Goal: Information Seeking & Learning: Learn about a topic

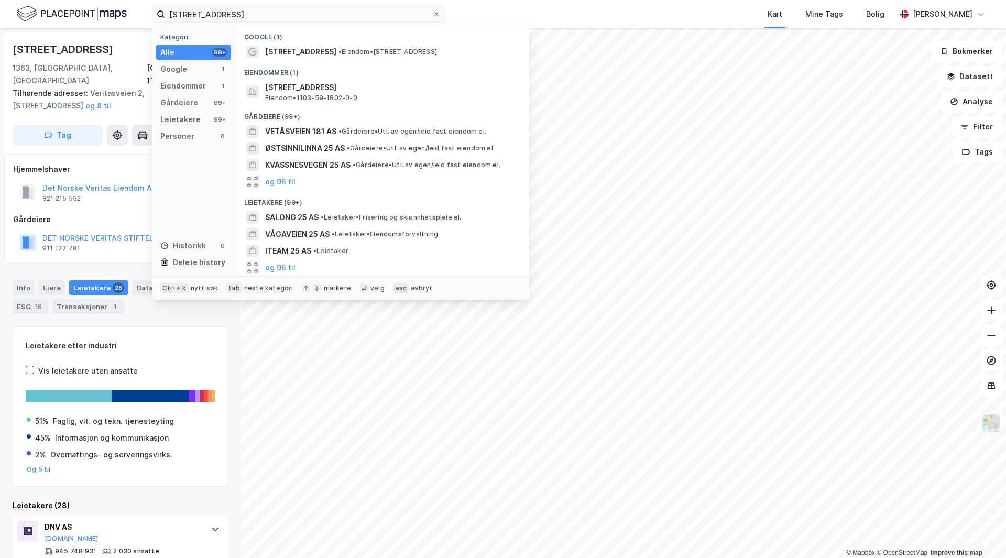
click at [241, 18] on input "[STREET_ADDRESS]" at bounding box center [298, 14] width 267 height 16
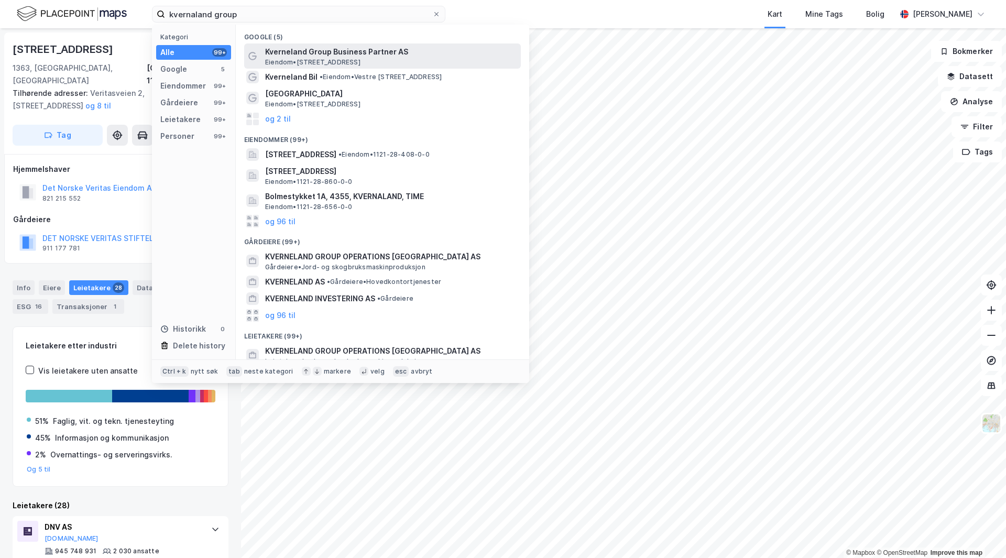
click at [397, 54] on span "Kverneland Group Business Partner AS" at bounding box center [390, 52] width 251 height 13
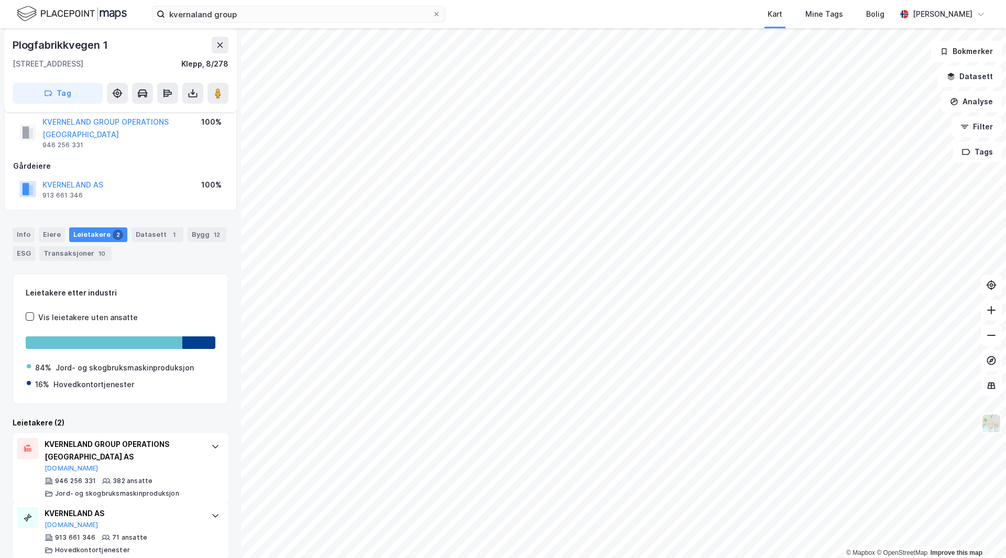
scroll to position [42, 0]
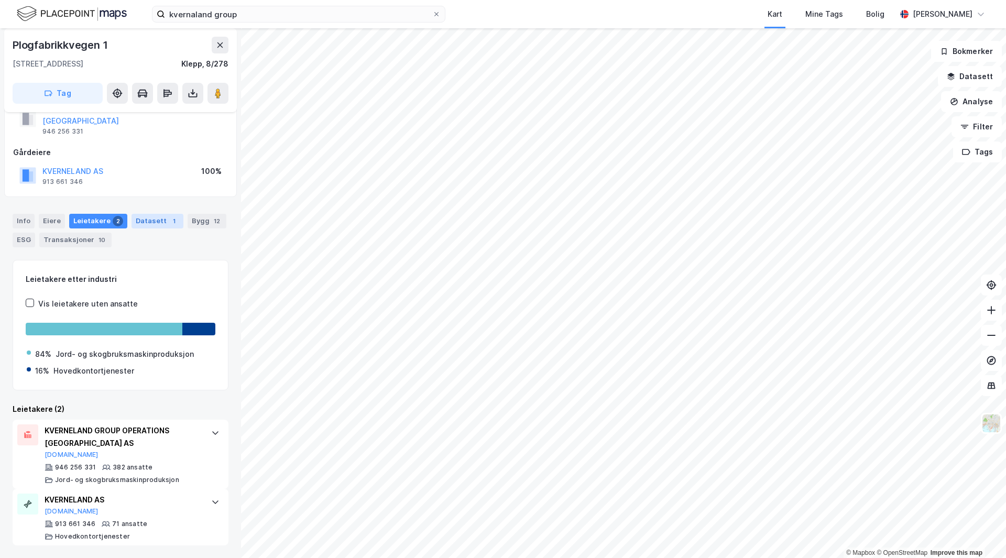
click at [169, 216] on div "1" at bounding box center [174, 221] width 10 height 10
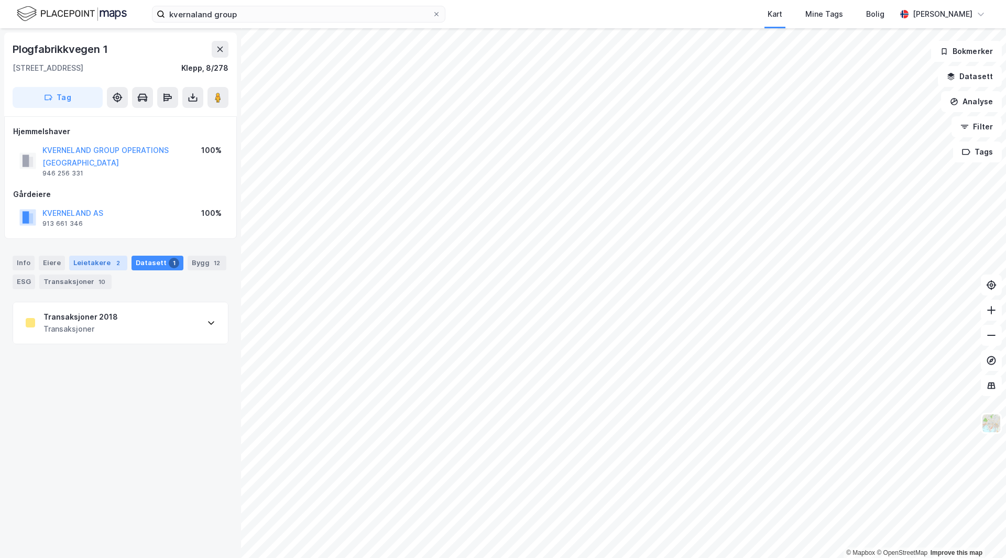
click at [104, 259] on div "Leietakere 2" at bounding box center [98, 263] width 58 height 15
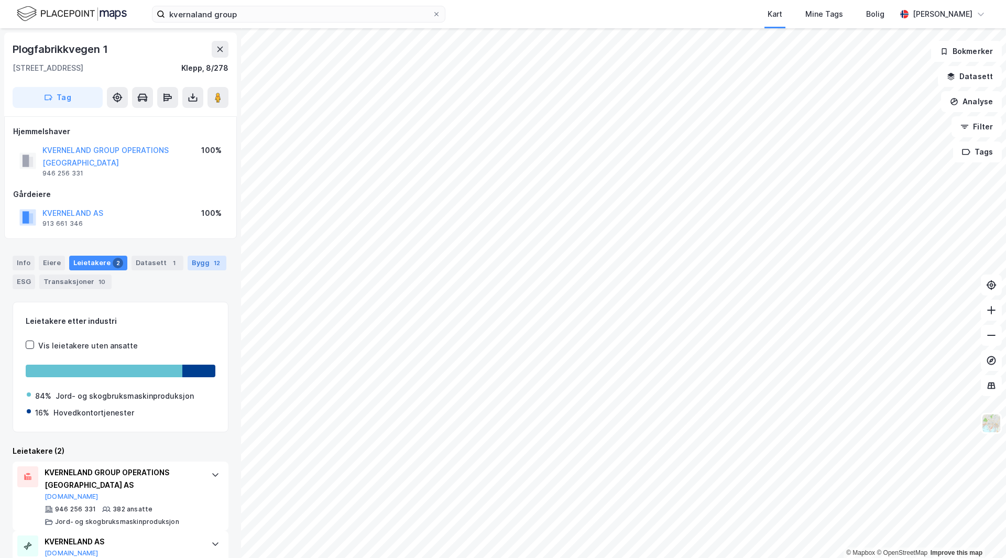
click at [196, 261] on div "Bygg 12" at bounding box center [207, 263] width 39 height 15
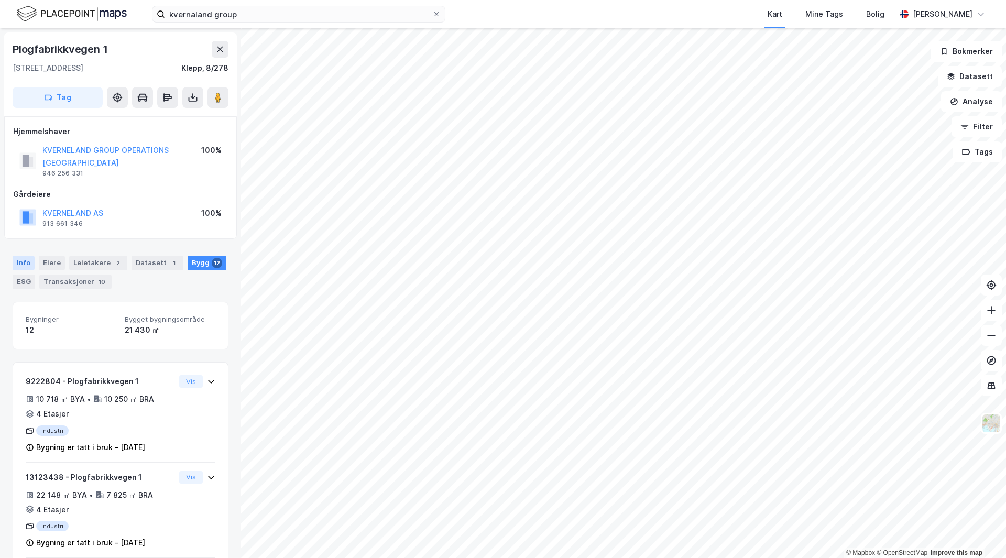
click at [29, 265] on div "Info" at bounding box center [24, 263] width 22 height 15
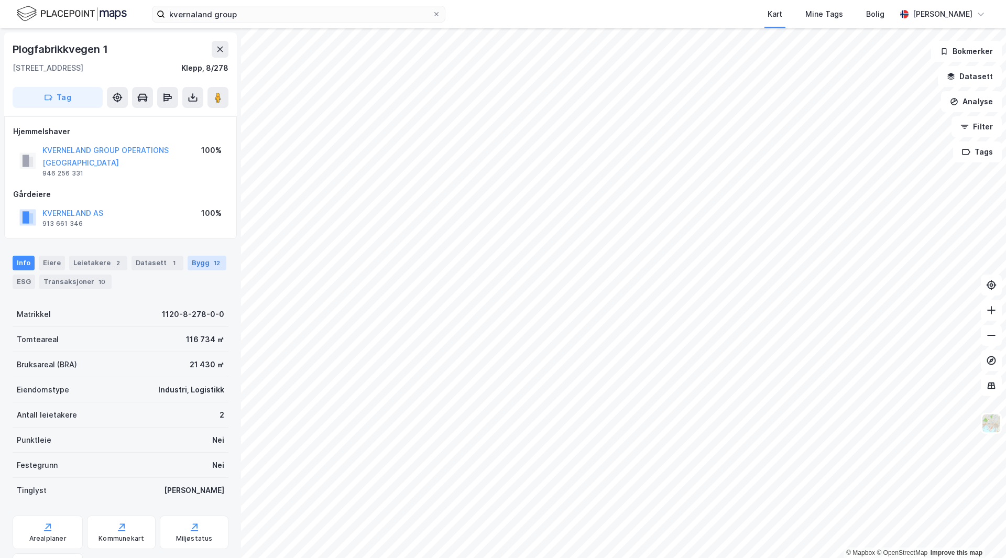
click at [193, 266] on div "Bygg 12" at bounding box center [207, 263] width 39 height 15
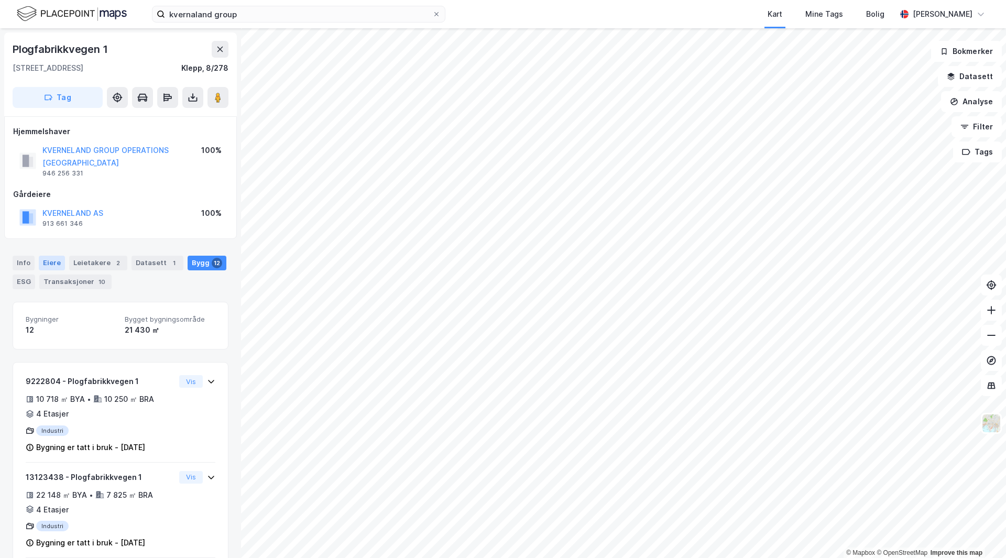
click at [54, 260] on div "Eiere" at bounding box center [52, 263] width 26 height 15
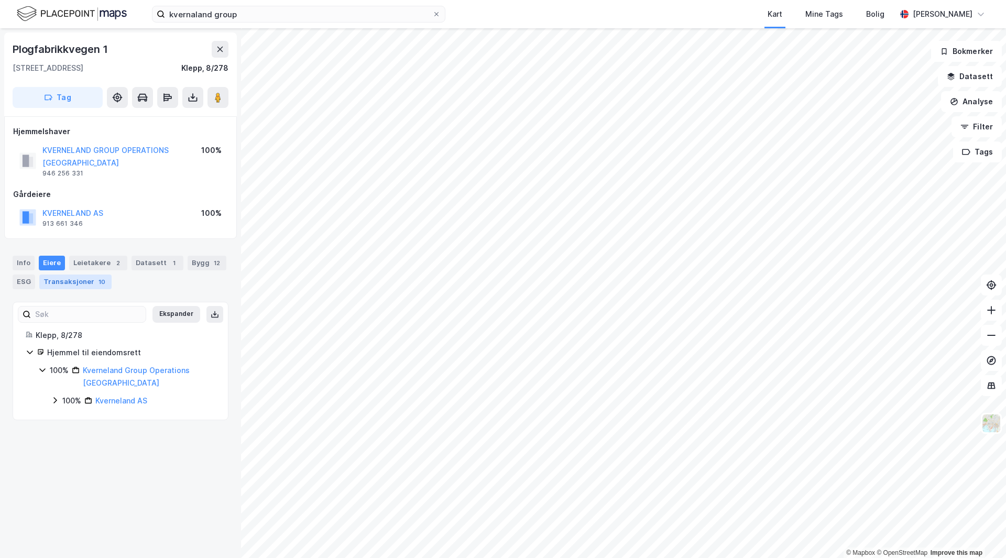
click at [74, 286] on div "Transaksjoner 10" at bounding box center [75, 281] width 72 height 15
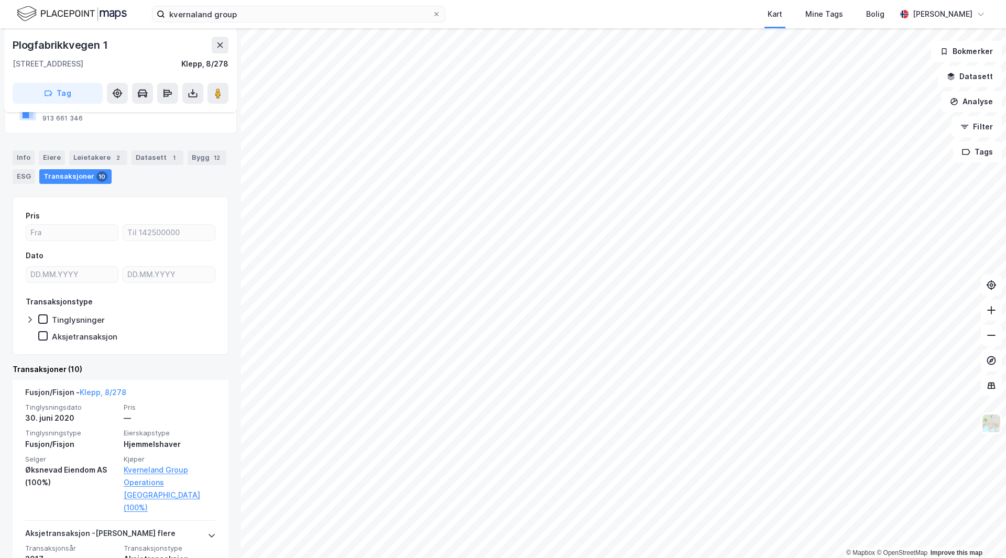
scroll to position [105, 0]
click at [246, 18] on input "kvernaland group" at bounding box center [298, 14] width 267 height 16
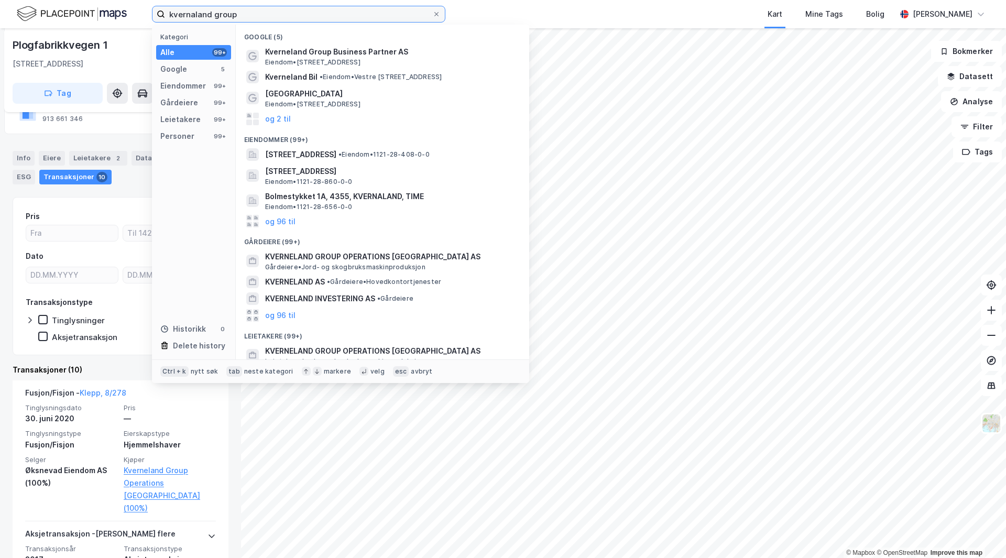
click at [247, 16] on input "kvernaland group" at bounding box center [298, 14] width 267 height 16
click at [247, 14] on input "kvernaland group" at bounding box center [298, 14] width 267 height 16
click at [250, 13] on input "kvernaland group" at bounding box center [298, 14] width 267 height 16
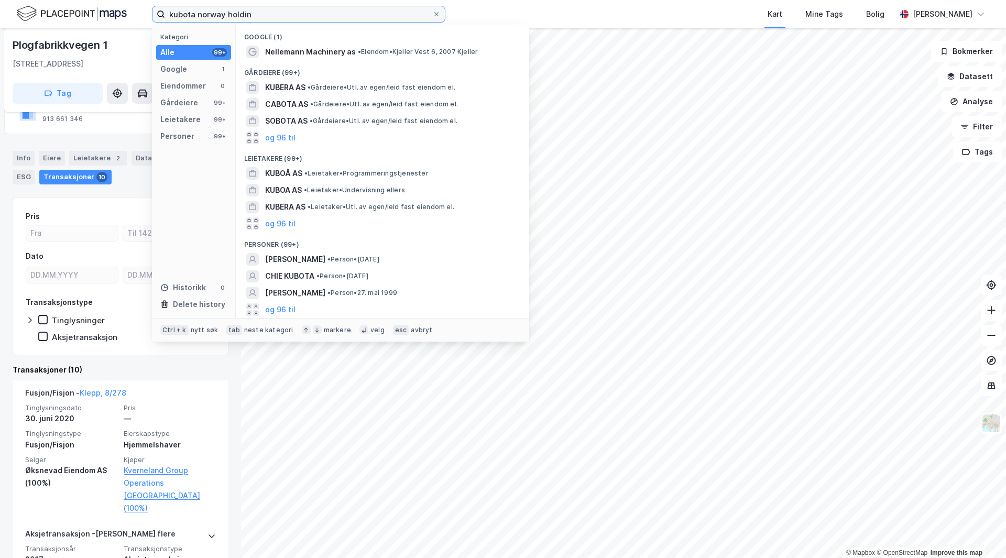
drag, startPoint x: 260, startPoint y: 14, endPoint x: 195, endPoint y: 17, distance: 65.6
click at [195, 17] on input "kubota norway holdin" at bounding box center [298, 14] width 267 height 16
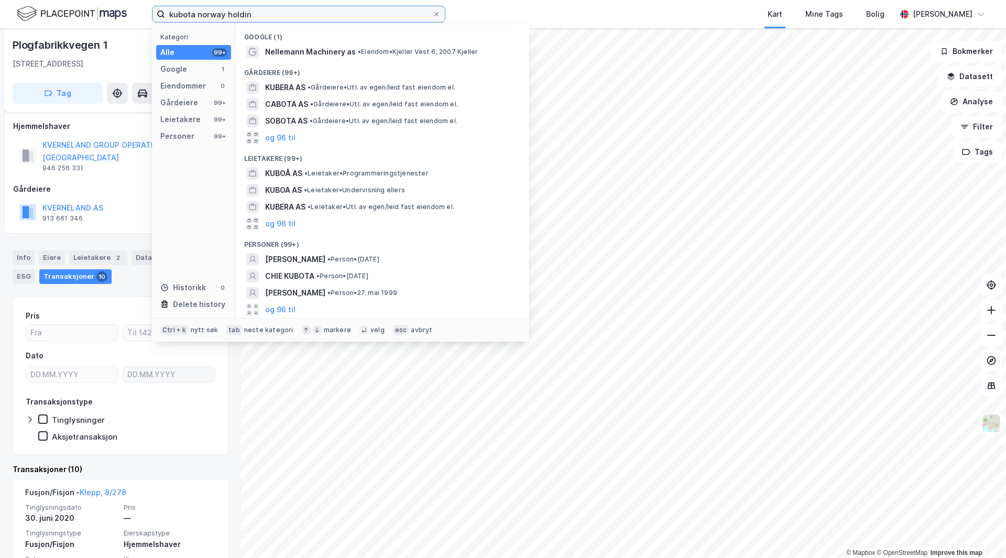
scroll to position [0, 0]
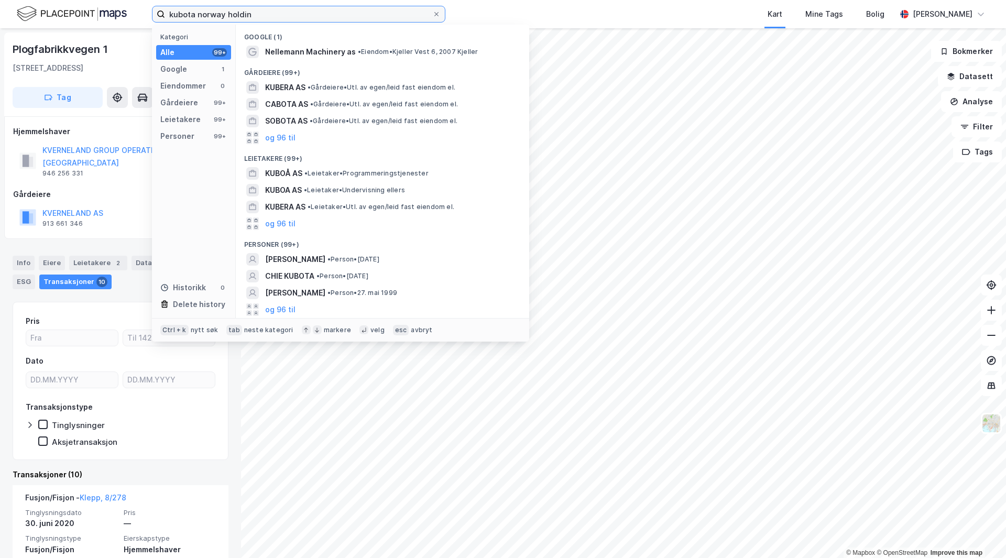
click at [256, 14] on input "kubota norway holdin" at bounding box center [298, 14] width 267 height 16
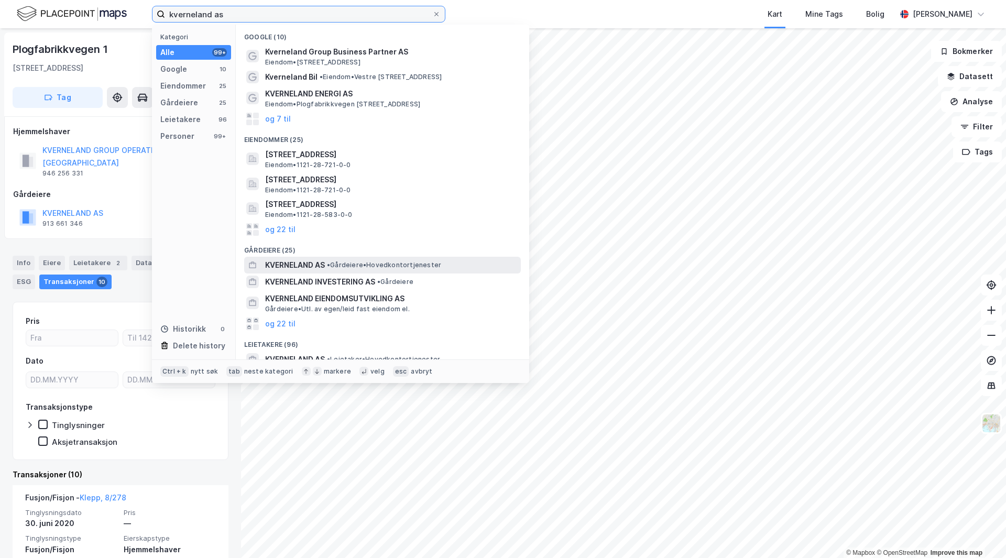
type input "kverneland as"
click at [336, 270] on div "KVERNELAND AS • Gårdeiere • Hovedkontortjenester" at bounding box center [392, 265] width 254 height 13
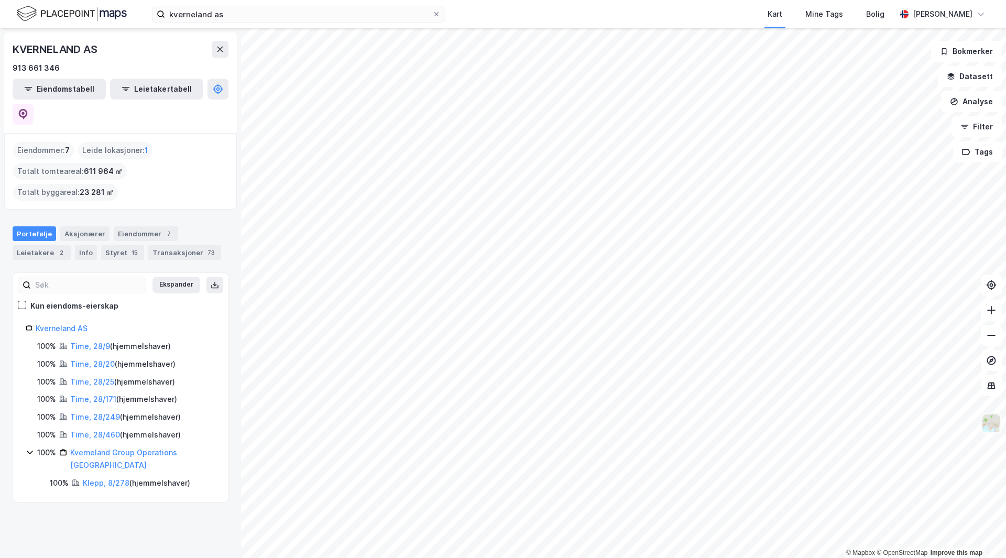
click at [994, 430] on img at bounding box center [991, 423] width 20 height 20
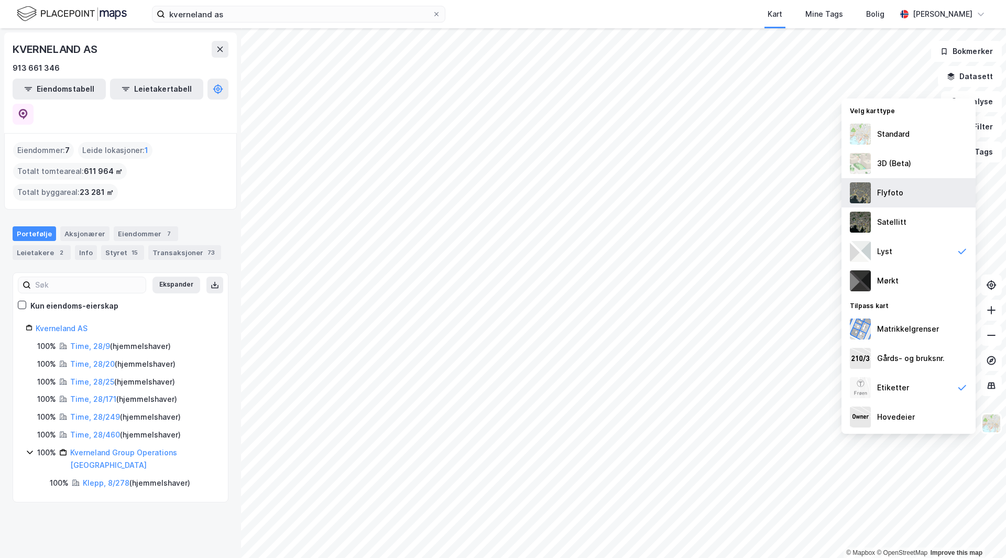
click at [908, 198] on div "Flyfoto" at bounding box center [908, 192] width 134 height 29
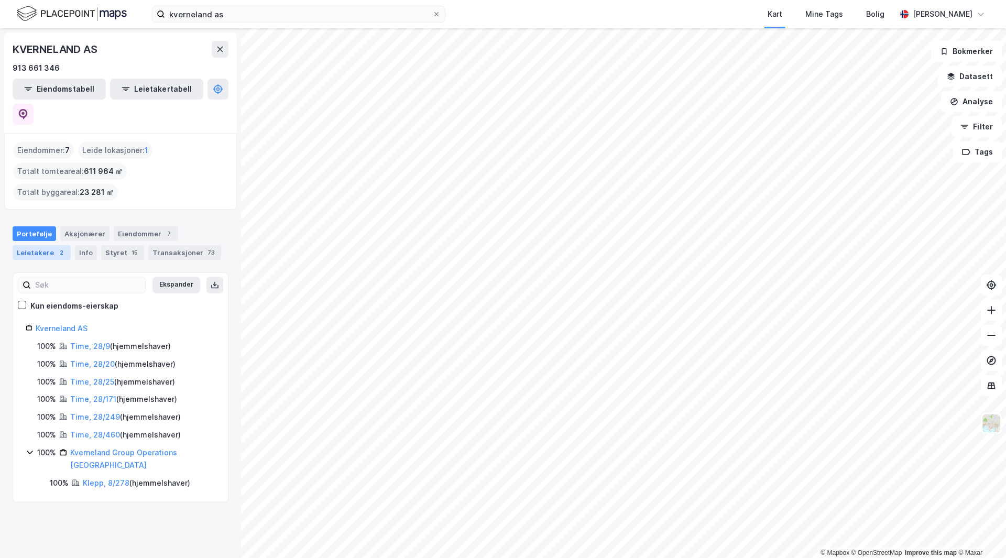
click at [47, 245] on div "Leietakere 2" at bounding box center [42, 252] width 58 height 15
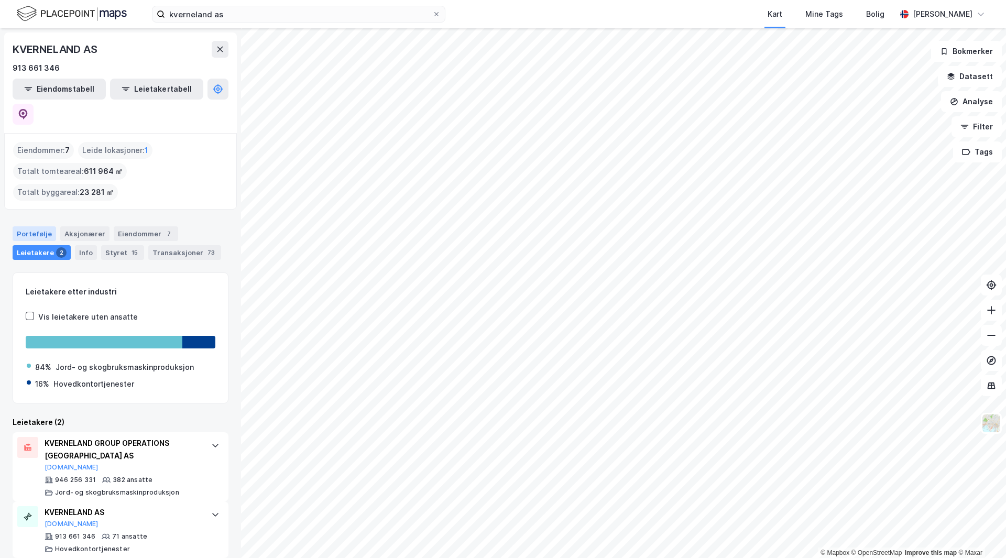
click at [33, 226] on div "Portefølje" at bounding box center [34, 233] width 43 height 15
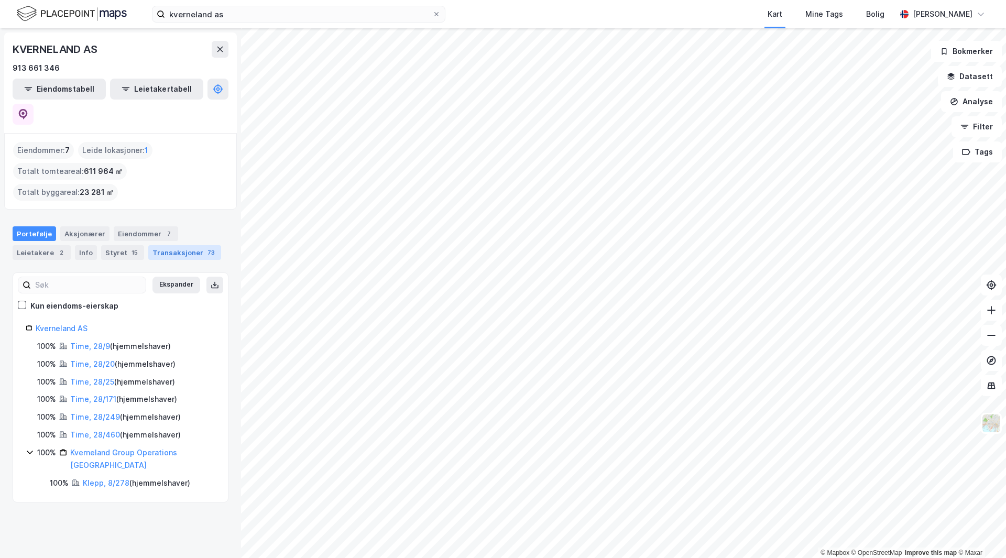
click at [179, 245] on div "Transaksjoner 73" at bounding box center [184, 252] width 73 height 15
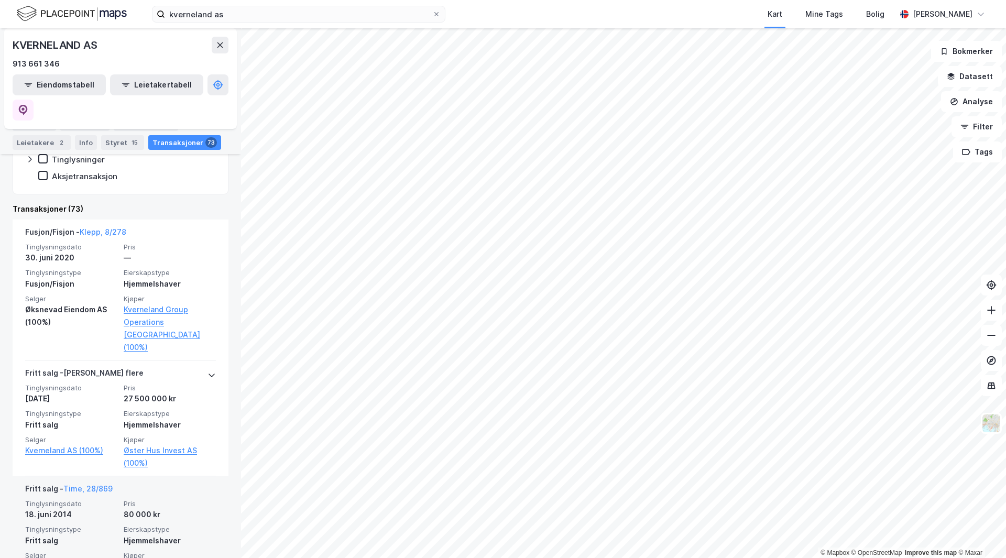
scroll to position [314, 0]
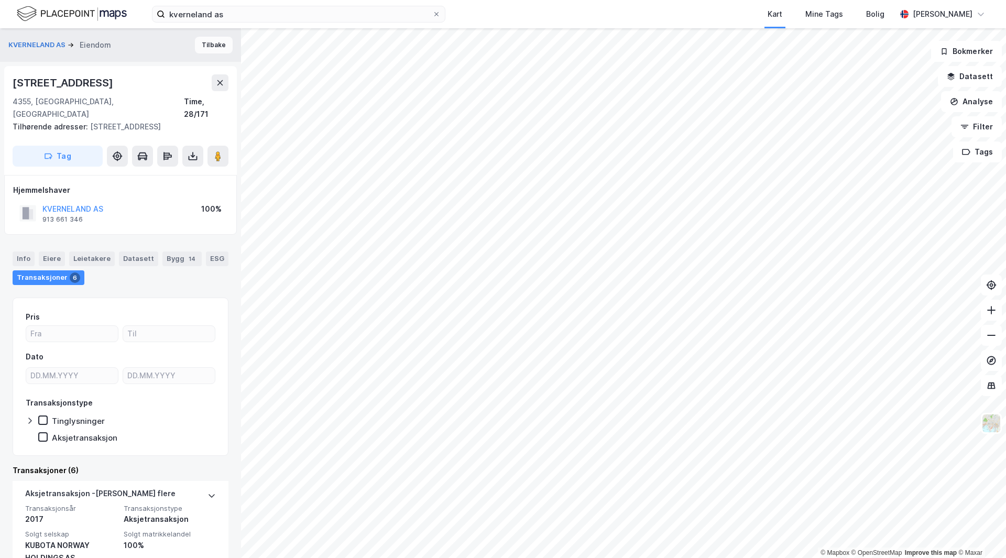
click at [209, 48] on button "Tilbake" at bounding box center [214, 45] width 38 height 17
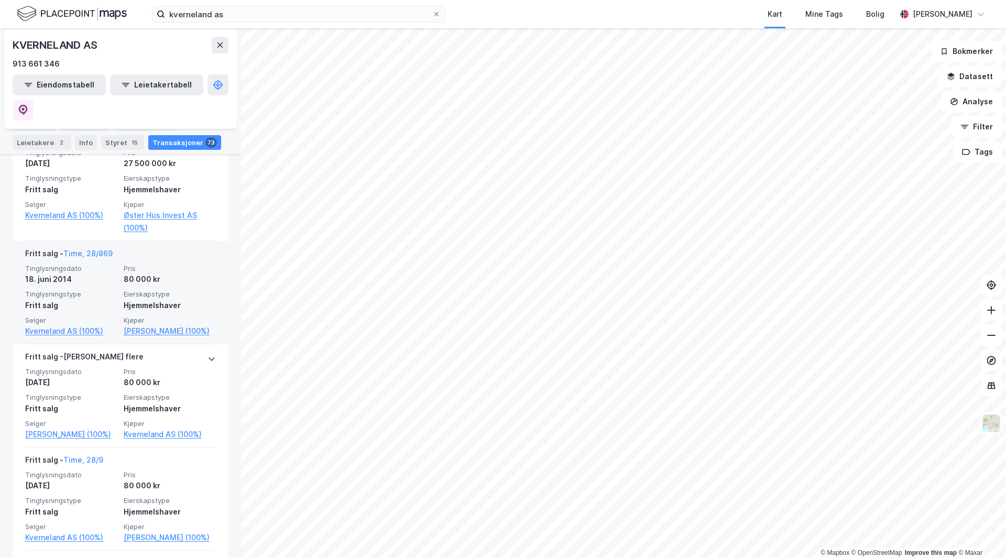
scroll to position [157, 0]
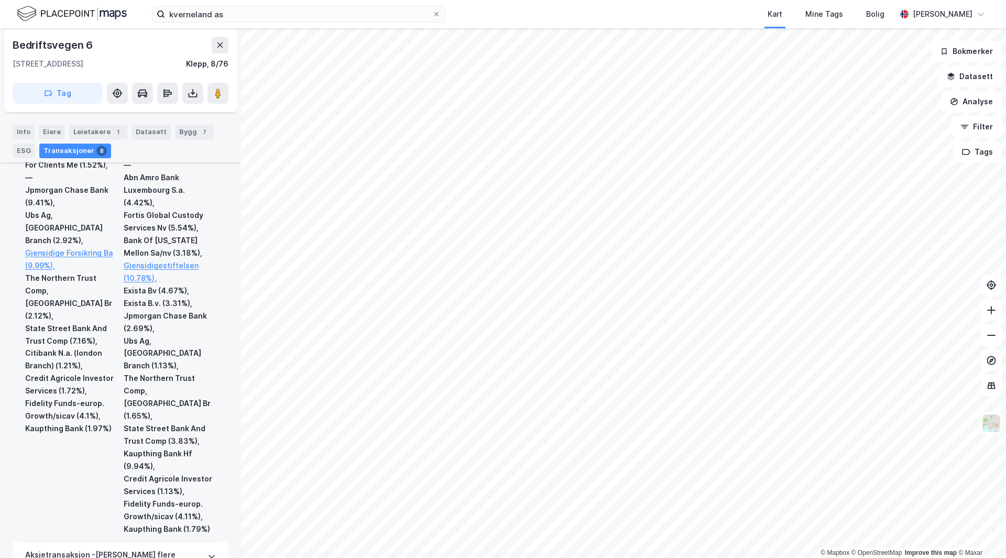
scroll to position [524, 0]
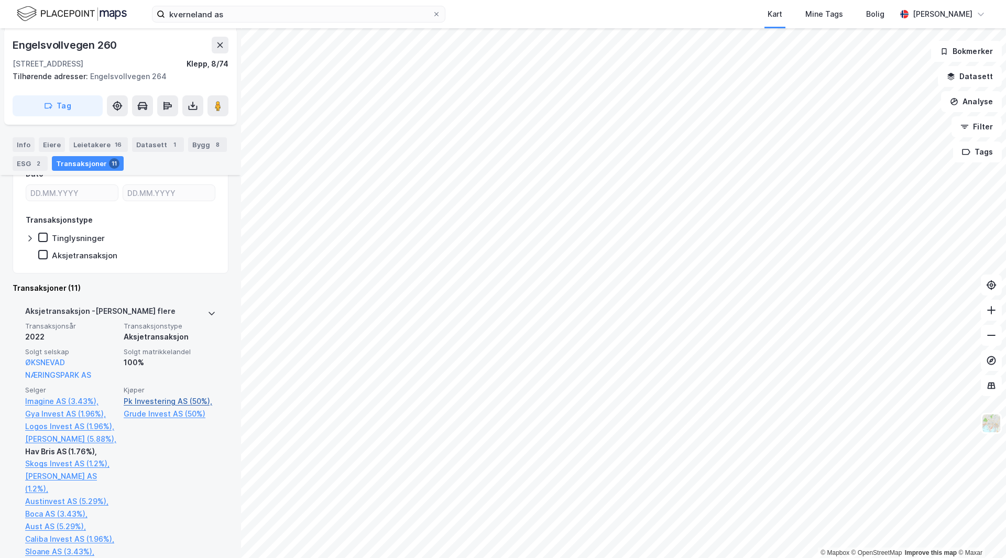
scroll to position [210, 0]
click at [58, 370] on div "ØKSNEVAD NÆRINGSPARK AS" at bounding box center [71, 370] width 92 height 25
click at [75, 376] on link "ØKSNEVAD NÆRINGSPARK AS" at bounding box center [58, 370] width 66 height 21
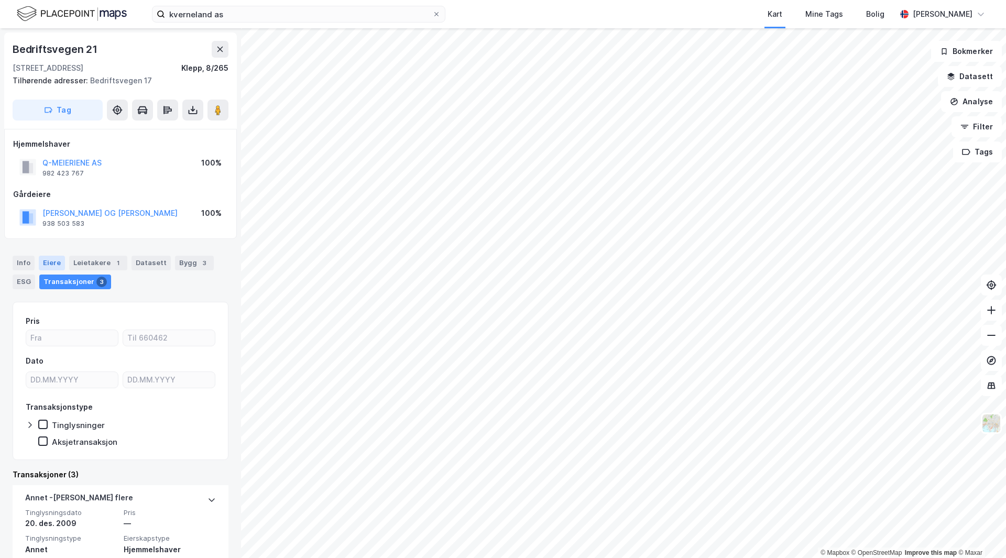
click at [57, 262] on div "Eiere" at bounding box center [52, 263] width 26 height 15
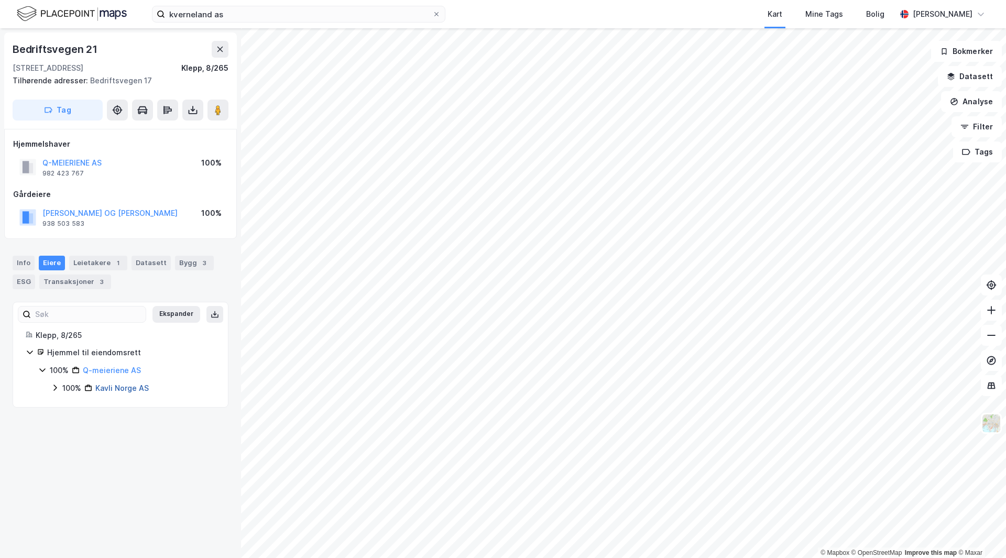
click at [110, 388] on link "Kavli Norge AS" at bounding box center [121, 387] width 53 height 9
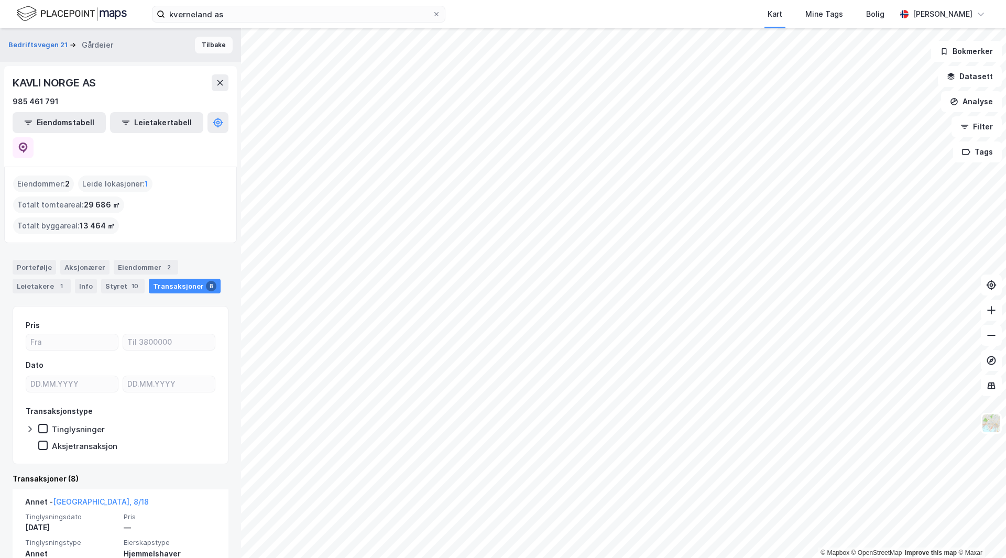
click at [204, 46] on button "Tilbake" at bounding box center [214, 45] width 38 height 17
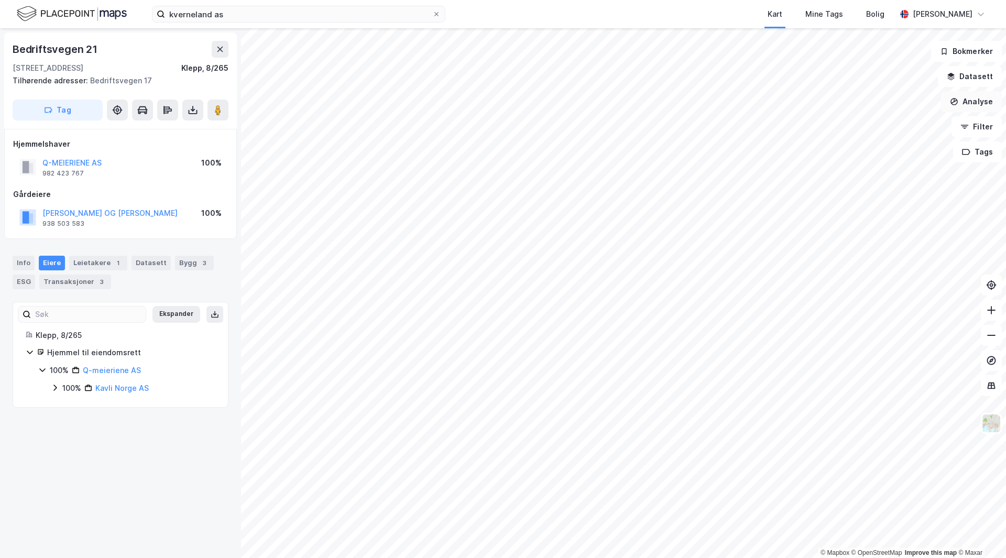
click at [965, 103] on button "Analyse" at bounding box center [971, 101] width 61 height 21
click at [979, 102] on button "Analyse" at bounding box center [971, 101] width 61 height 21
click at [983, 101] on button "Analyse" at bounding box center [971, 101] width 61 height 21
click at [868, 123] on div "Tegn område" at bounding box center [879, 123] width 91 height 9
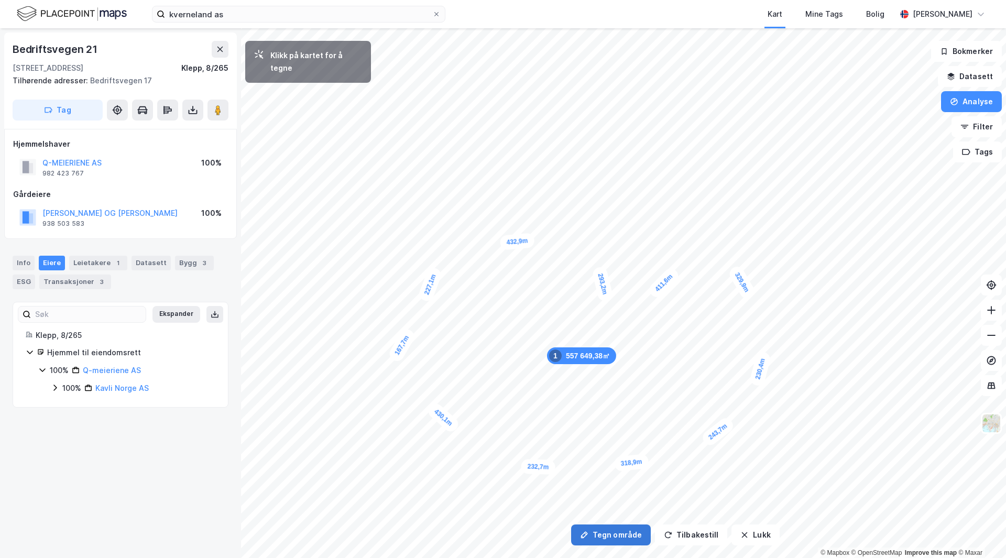
click at [622, 535] on button "Tegn område" at bounding box center [611, 534] width 80 height 21
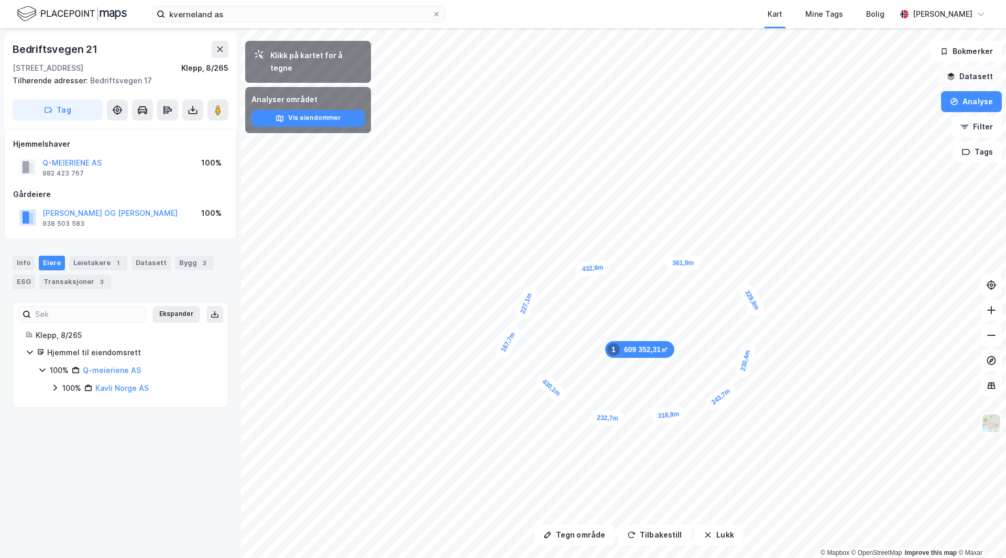
click at [960, 78] on button "Datasett" at bounding box center [970, 76] width 64 height 21
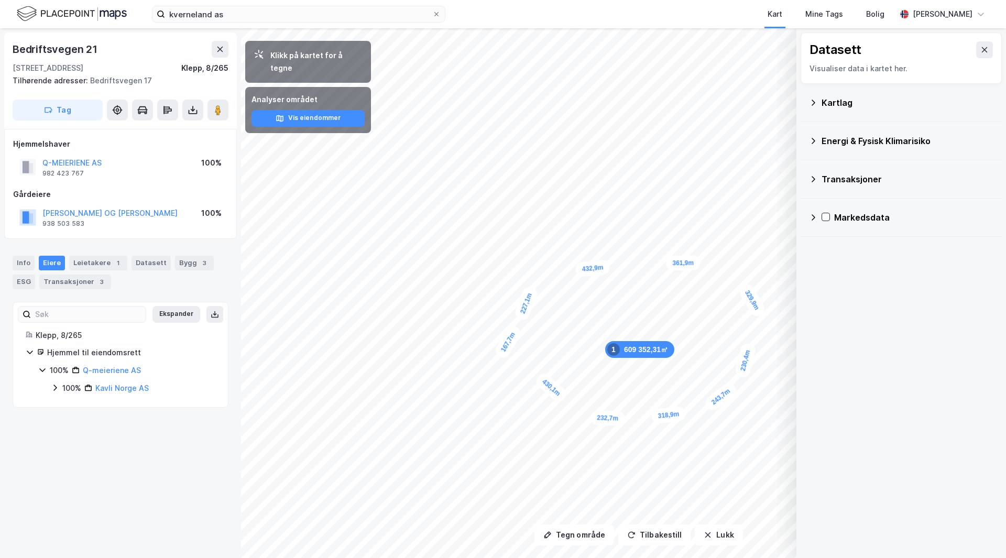
click at [812, 217] on icon at bounding box center [813, 217] width 8 height 8
click at [836, 320] on icon at bounding box center [839, 317] width 7 height 7
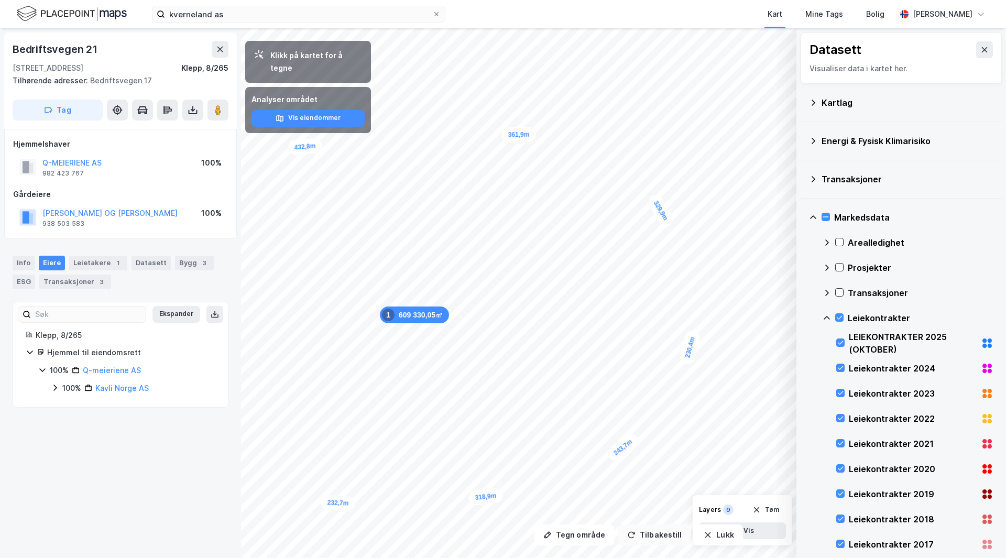
click at [635, 533] on button "Tilbakestill" at bounding box center [654, 534] width 72 height 21
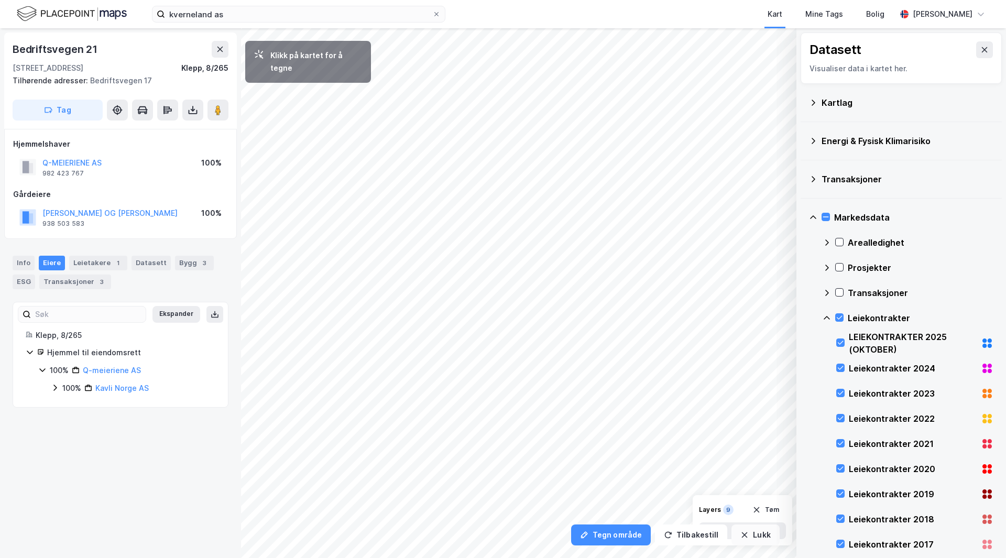
click at [756, 533] on button "Lukk" at bounding box center [755, 534] width 48 height 21
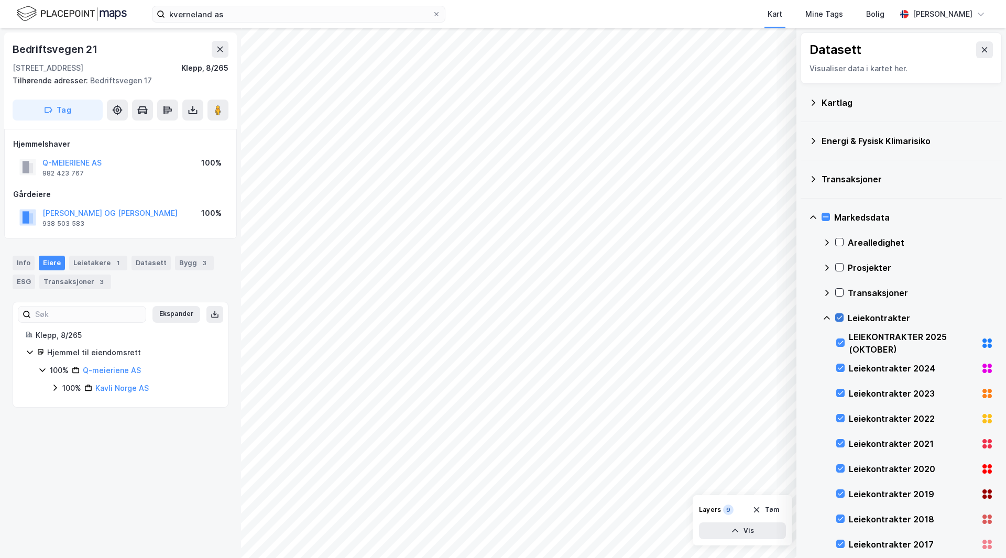
click at [838, 319] on icon at bounding box center [840, 318] width 6 height 4
click at [840, 244] on icon at bounding box center [839, 241] width 7 height 7
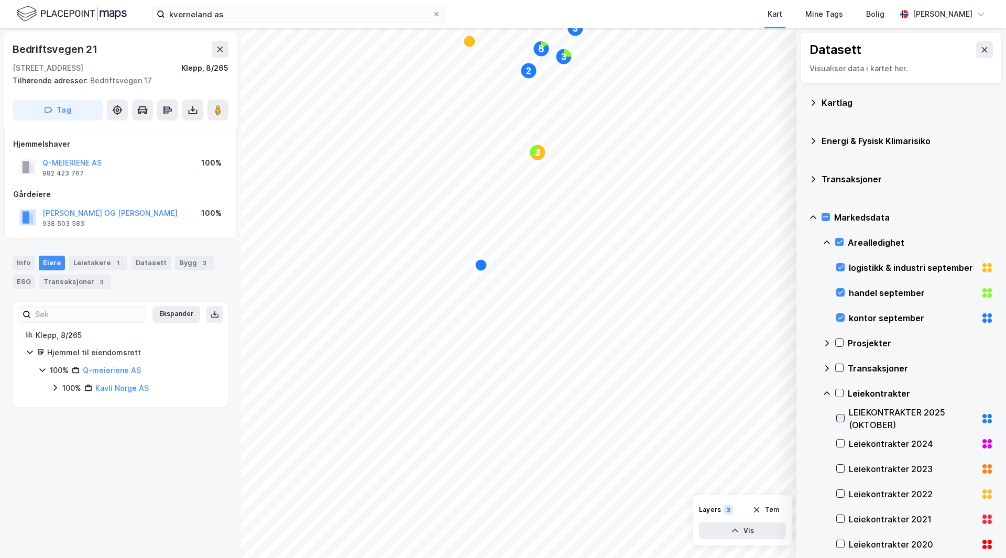
click at [841, 418] on icon at bounding box center [840, 417] width 7 height 7
click at [843, 391] on div at bounding box center [839, 393] width 8 height 8
click at [826, 214] on icon at bounding box center [825, 216] width 7 height 7
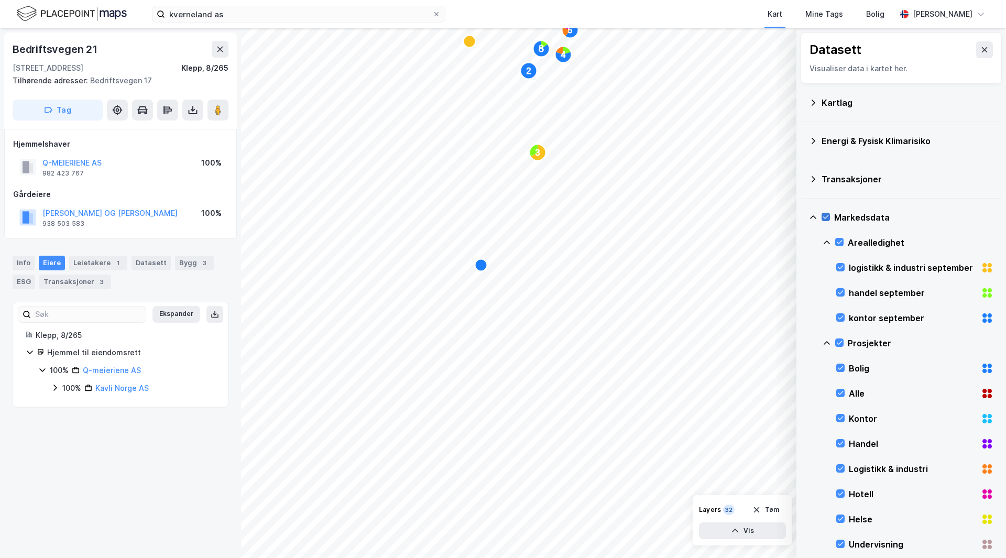
click at [822, 215] on icon at bounding box center [825, 216] width 7 height 7
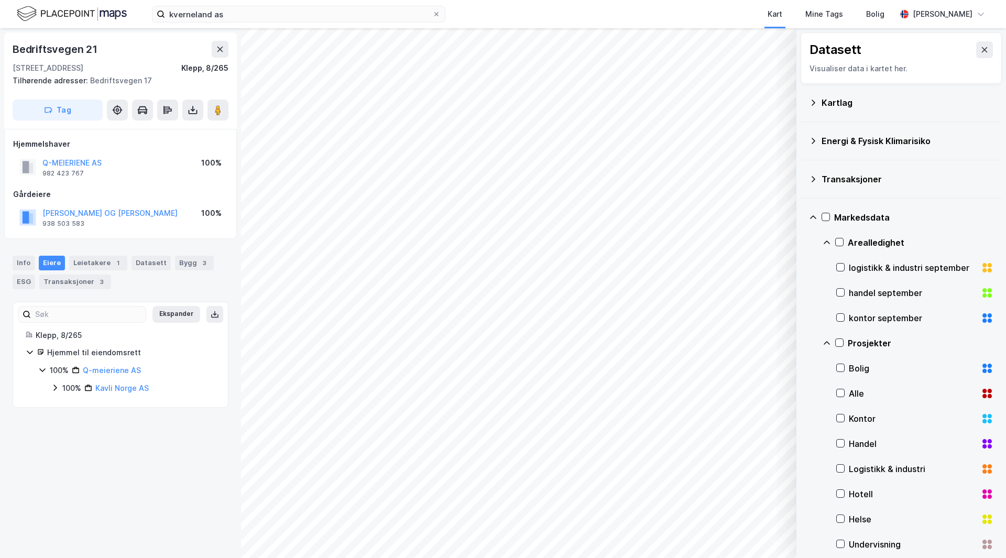
click at [823, 341] on icon at bounding box center [826, 343] width 8 height 8
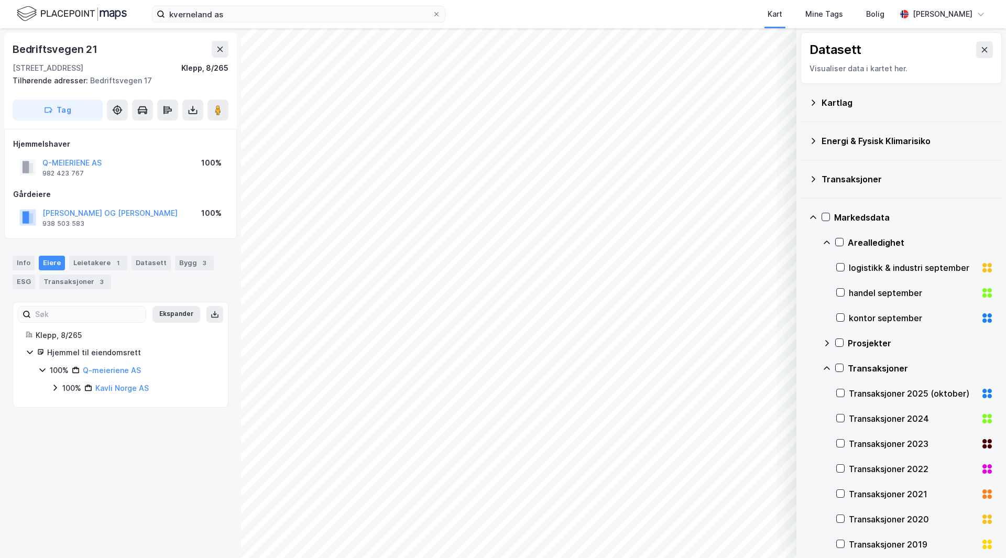
click at [828, 366] on icon at bounding box center [826, 368] width 8 height 8
click at [839, 392] on icon at bounding box center [839, 392] width 7 height 7
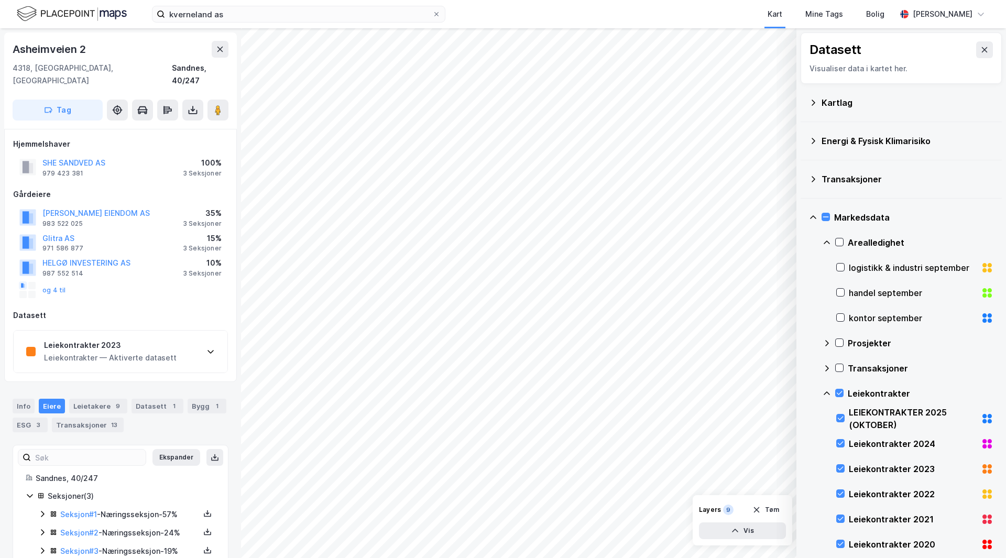
click at [203, 336] on div "Leiekontrakter 2023 Leiekontrakter — Aktiverte datasett" at bounding box center [121, 352] width 214 height 42
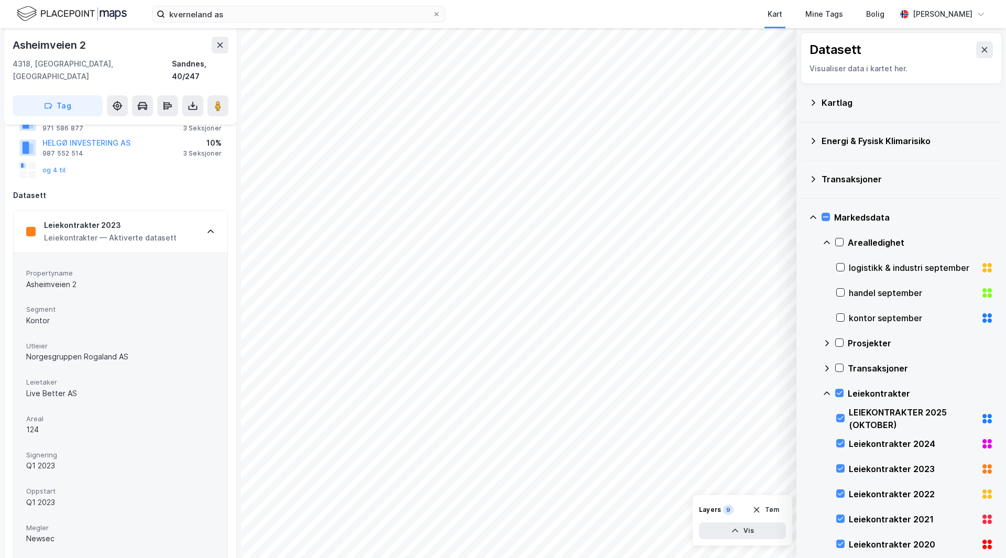
scroll to position [105, 0]
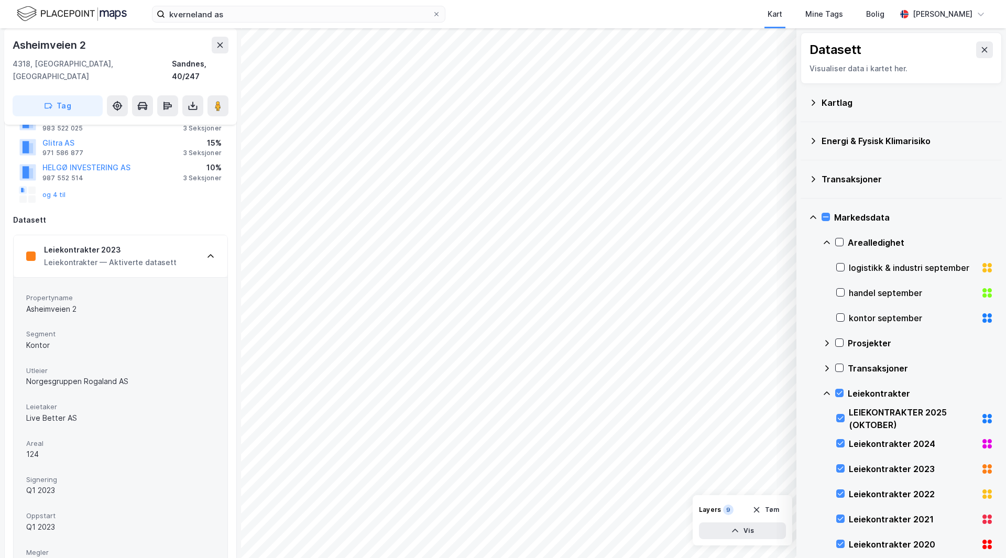
click at [208, 239] on div "Leiekontrakter 2023 Leiekontrakter — Aktiverte datasett" at bounding box center [121, 256] width 214 height 42
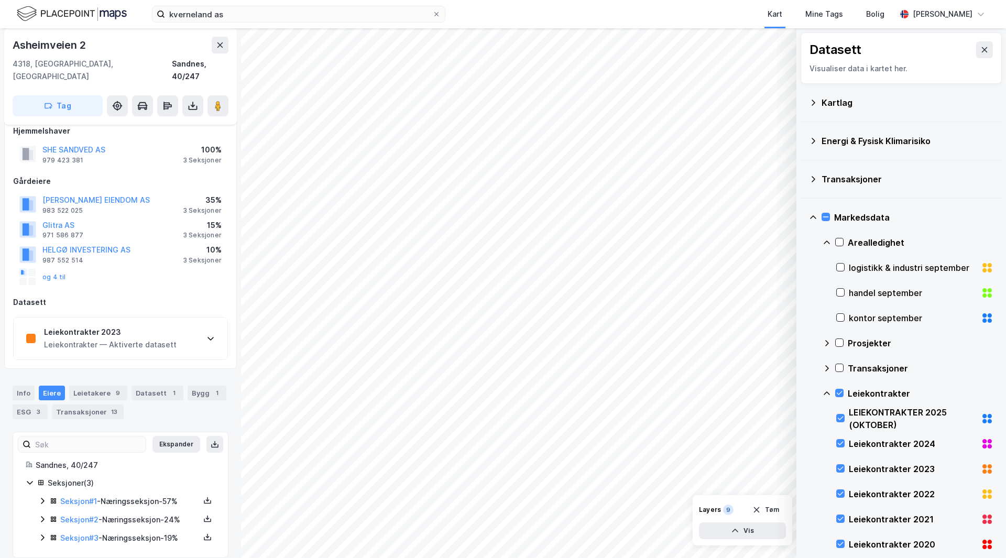
click at [803, 178] on div "© Mapbox © OpenStreetMap Improve this map © Maxar Datasett Visualiser data i ka…" at bounding box center [503, 293] width 1006 height 530
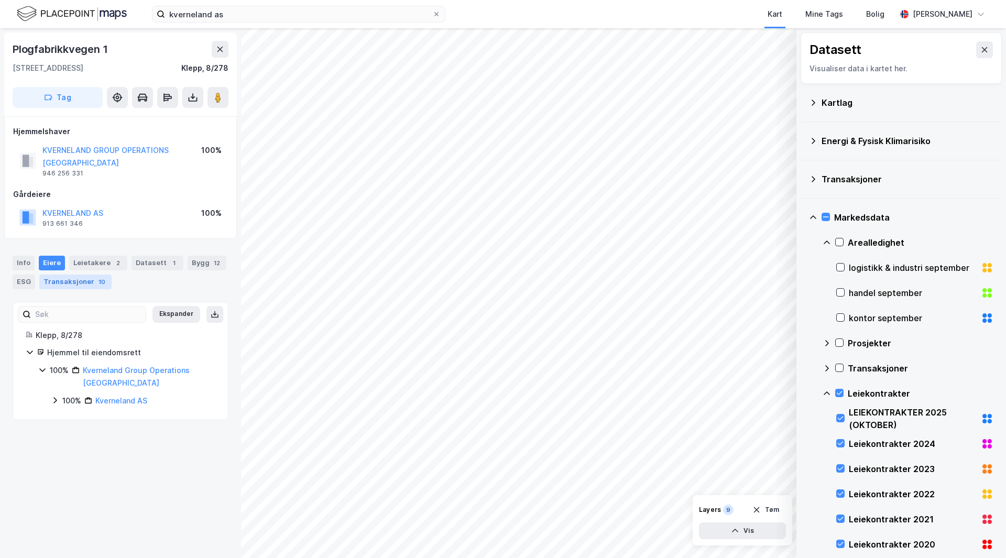
click at [87, 278] on div "Transaksjoner 10" at bounding box center [75, 281] width 72 height 15
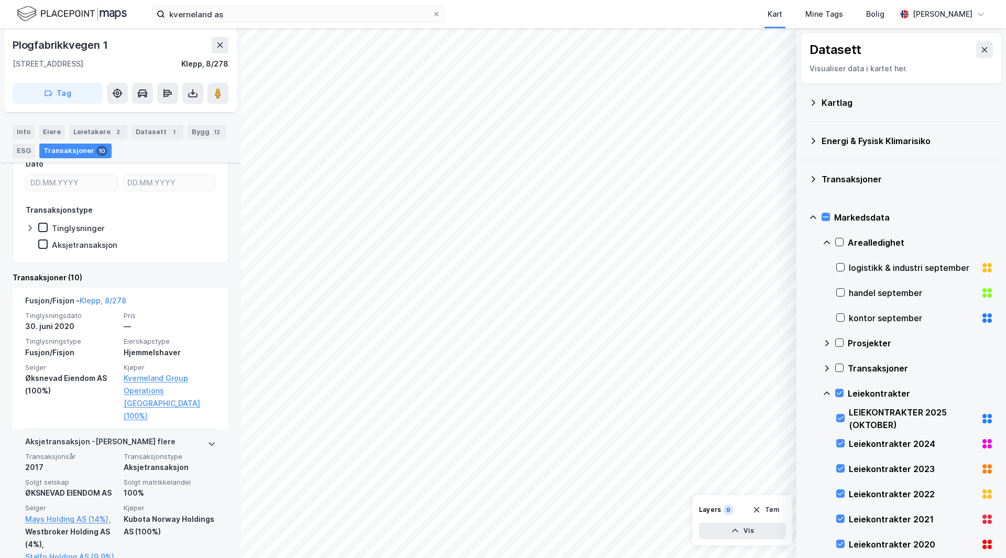
scroll to position [157, 0]
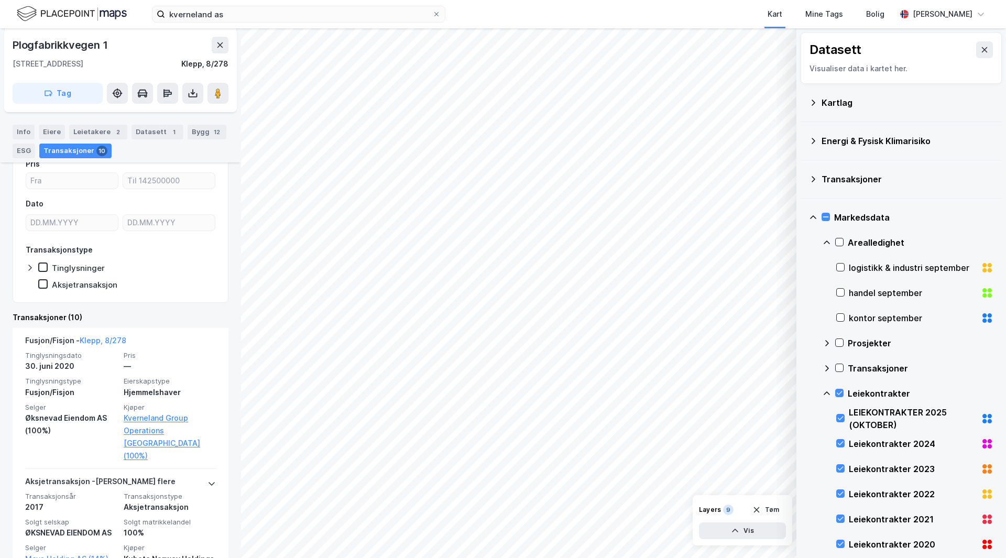
click at [980, 49] on icon at bounding box center [984, 50] width 8 height 8
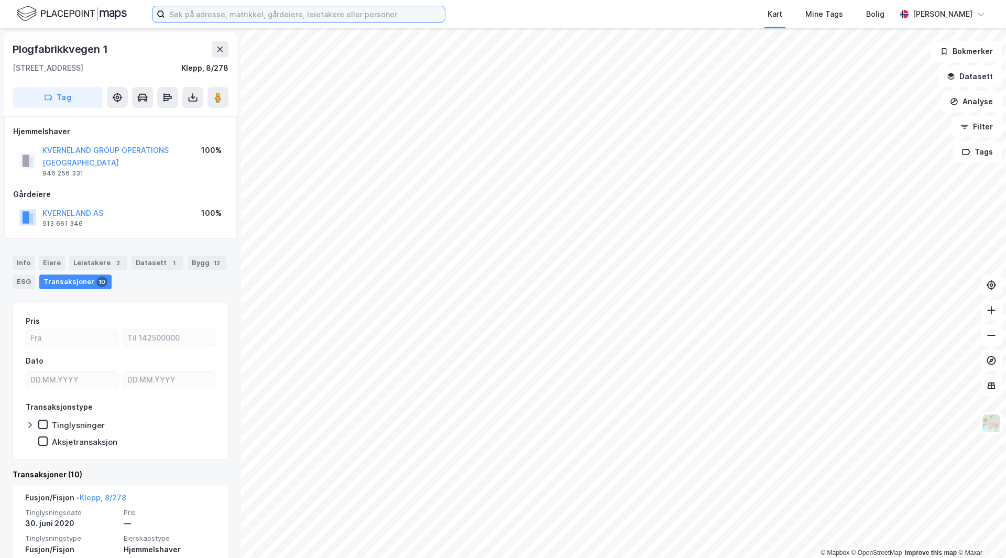
click at [253, 21] on input at bounding box center [305, 14] width 280 height 16
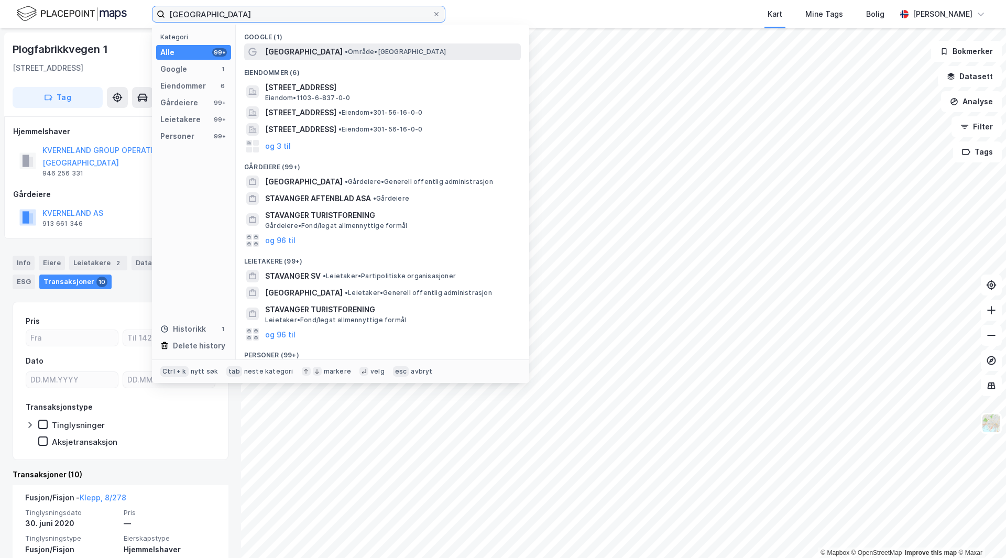
type input "[GEOGRAPHIC_DATA]"
click at [299, 49] on span "[GEOGRAPHIC_DATA]" at bounding box center [304, 52] width 78 height 13
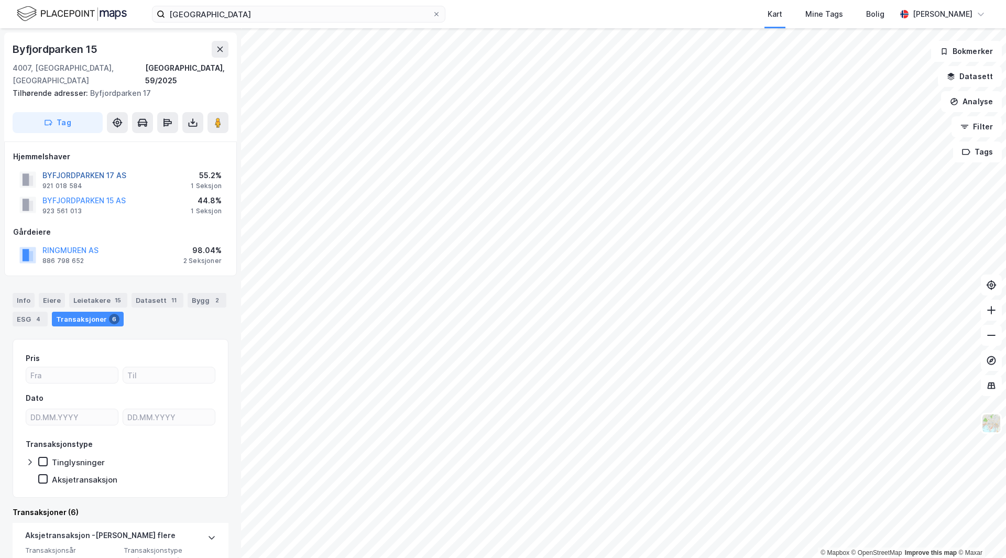
click at [0, 0] on button "BYFJORDPARKEN 17 AS" at bounding box center [0, 0] width 0 height 0
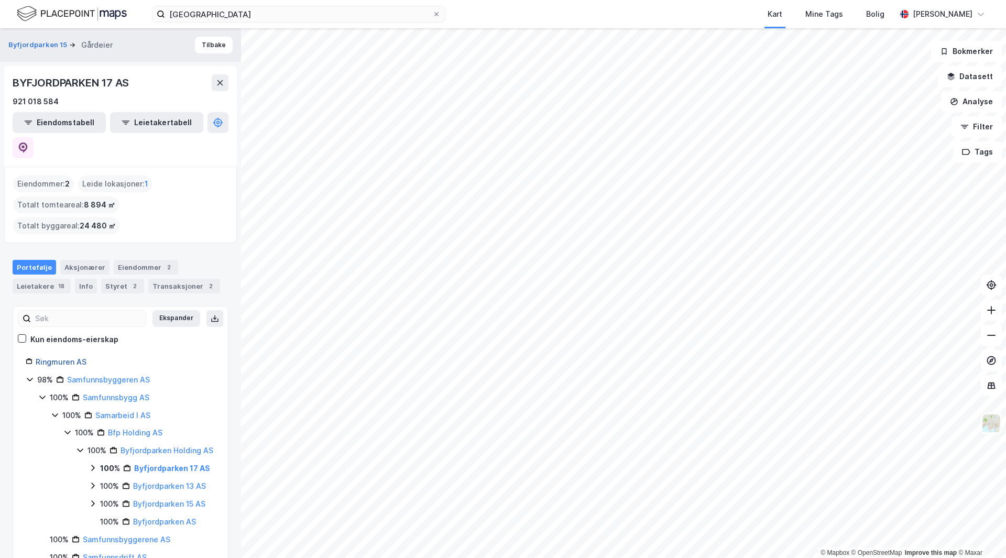
click at [71, 357] on link "Ringmuren AS" at bounding box center [61, 361] width 51 height 9
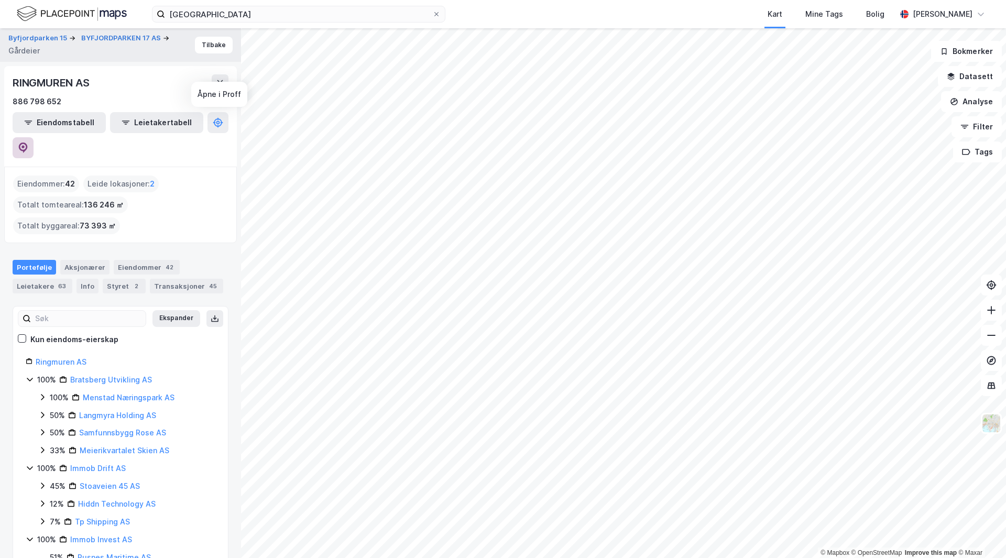
click at [28, 142] on icon at bounding box center [23, 147] width 9 height 10
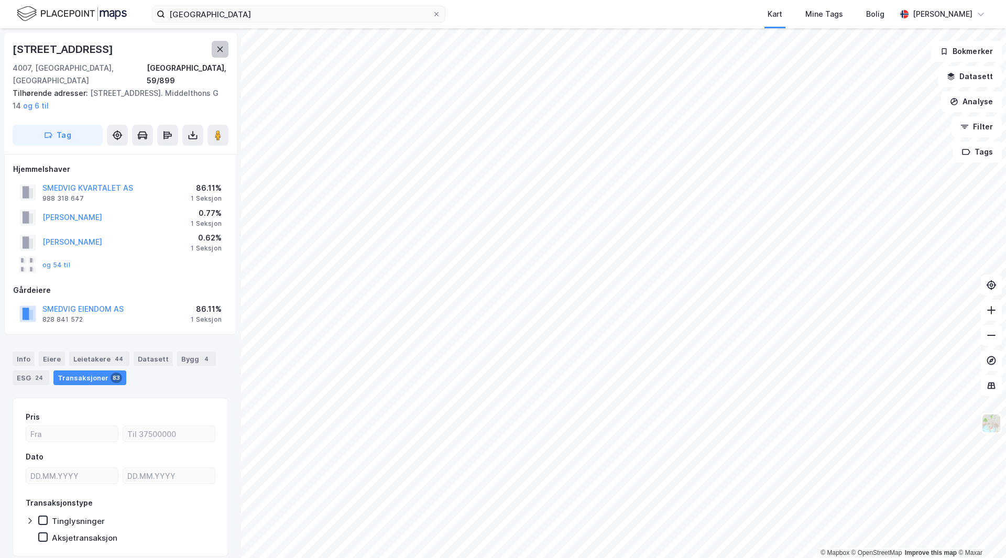
click at [227, 56] on button at bounding box center [220, 49] width 17 height 17
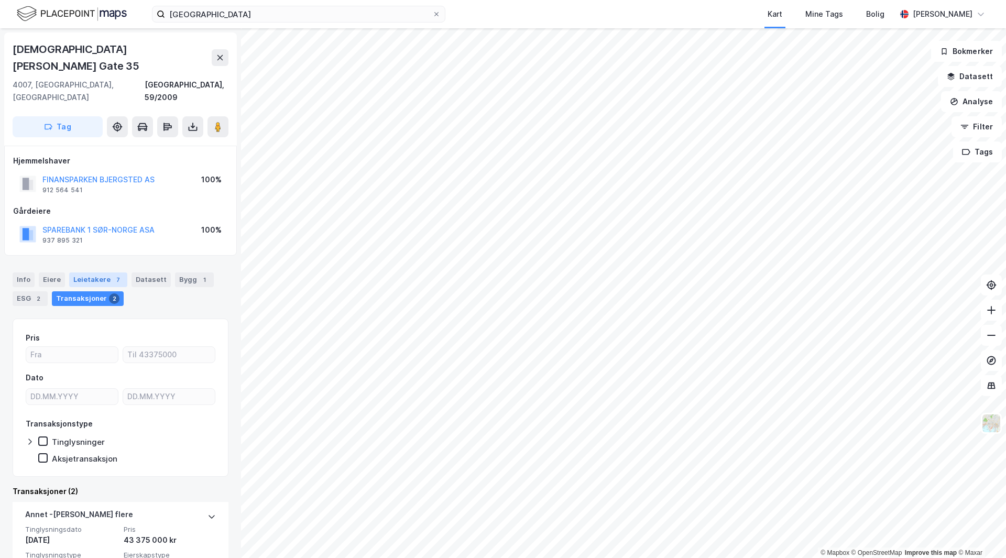
click at [84, 272] on div "Leietakere 7" at bounding box center [98, 279] width 58 height 15
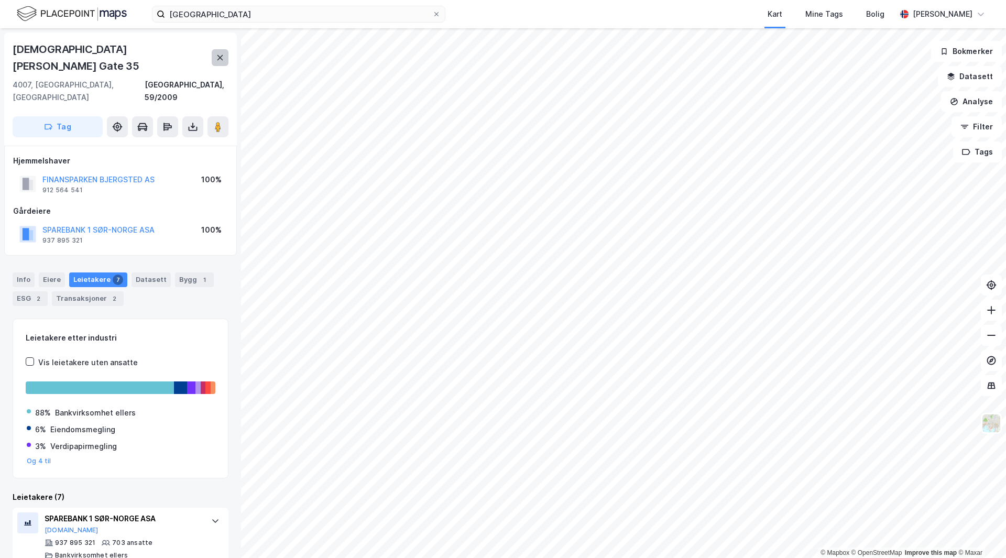
click at [219, 55] on icon at bounding box center [220, 57] width 6 height 5
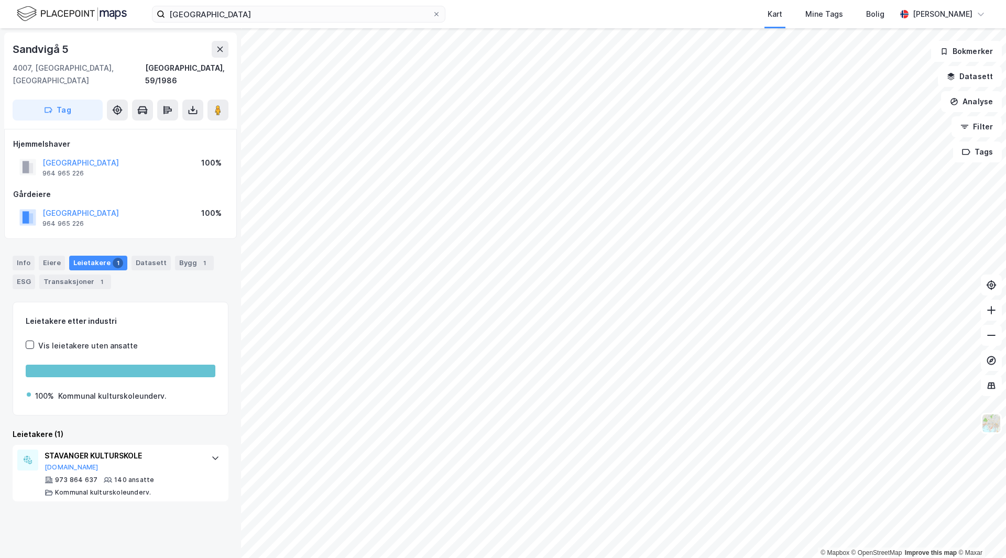
click at [661, 557] on html "stavanger Kart Mine Tags Bolig [PERSON_NAME] © Mapbox © OpenStreetMap Improve t…" at bounding box center [503, 279] width 1006 height 558
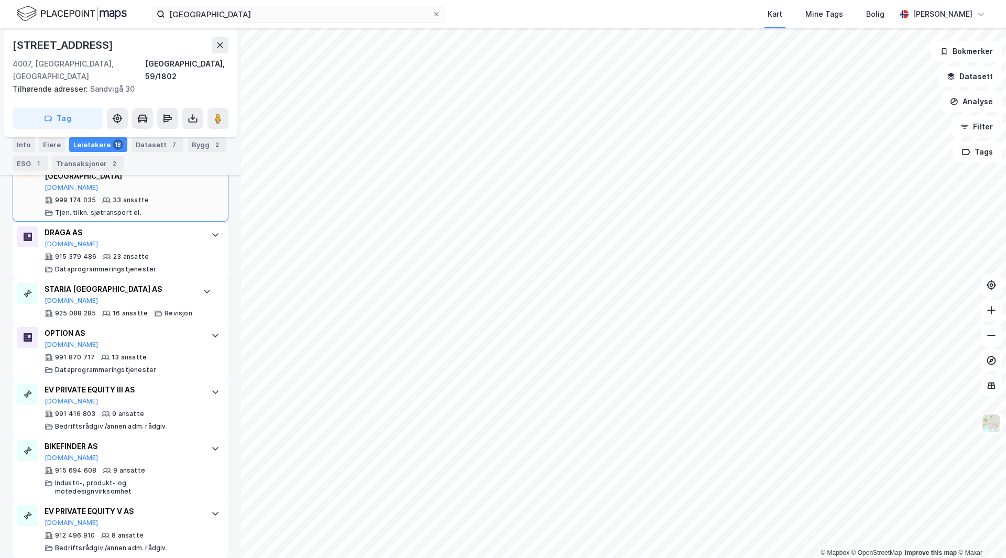
scroll to position [390, 0]
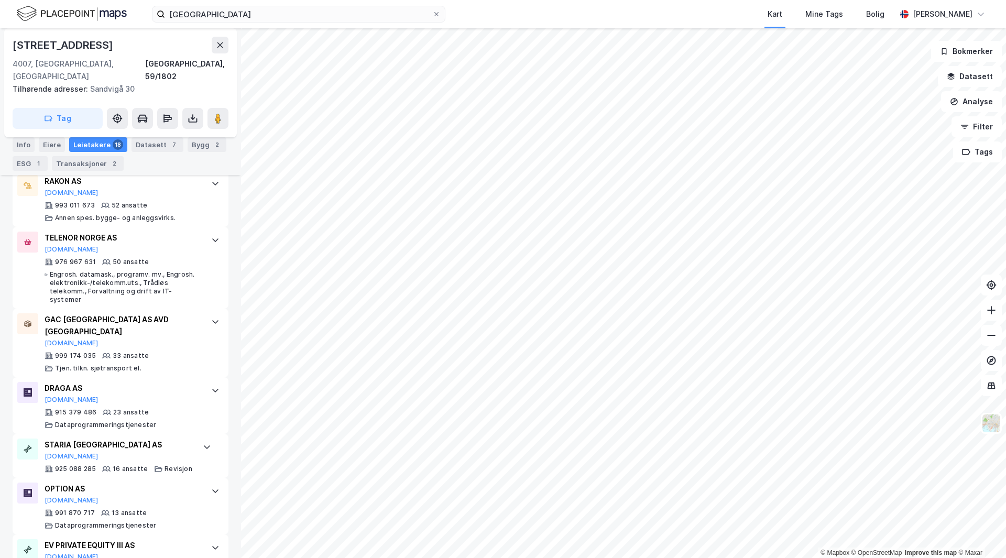
click at [432, 557] on html "stavanger Kart Mine Tags Bolig [PERSON_NAME] © Mapbox © OpenStreetMap Improve t…" at bounding box center [503, 279] width 1006 height 558
